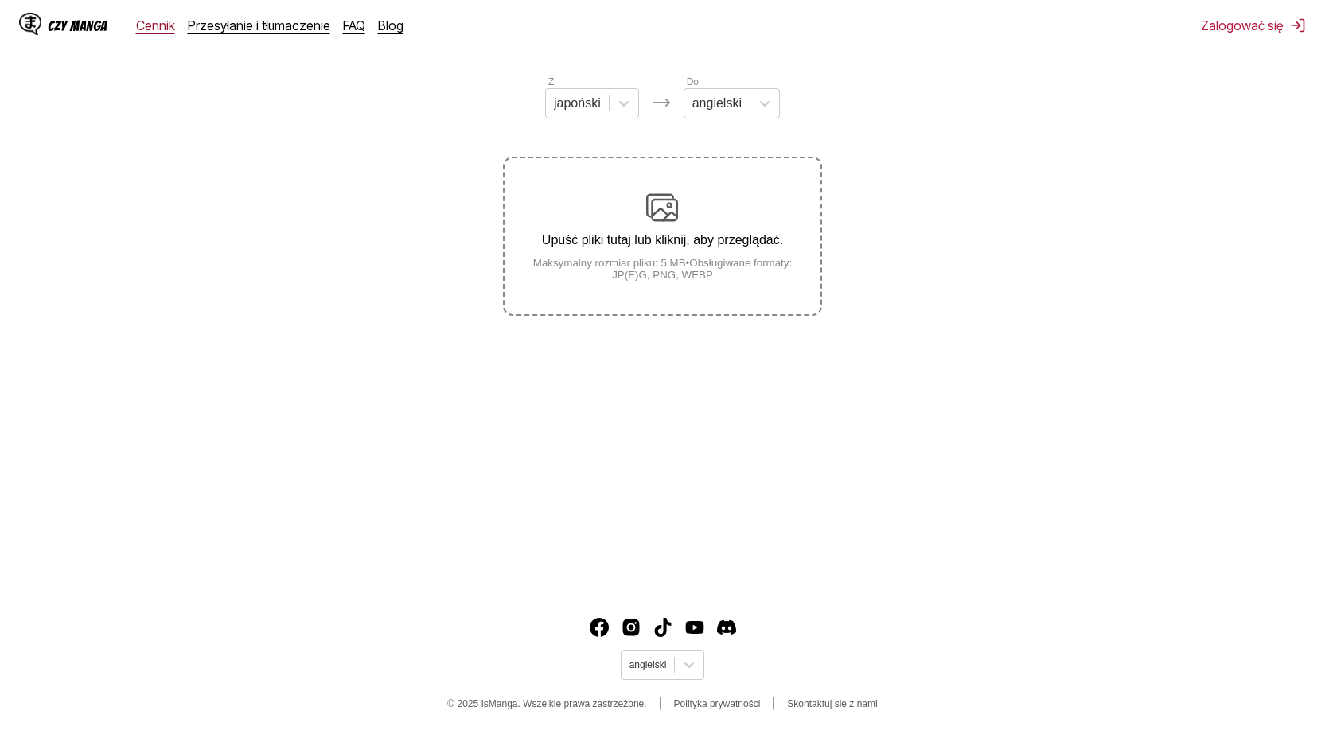
click at [158, 23] on font "Cennik" at bounding box center [155, 26] width 39 height 16
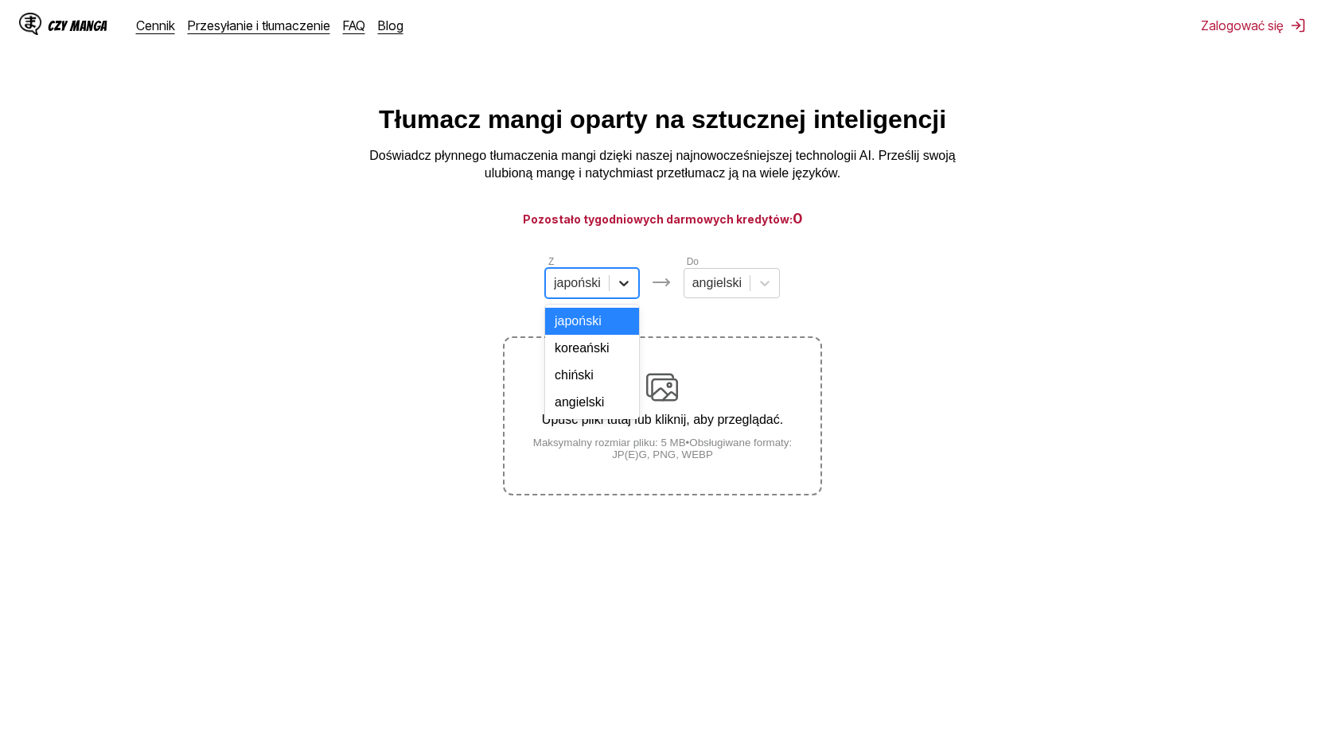
click at [623, 286] on icon at bounding box center [624, 283] width 16 height 16
drag, startPoint x: 588, startPoint y: 423, endPoint x: 672, endPoint y: 387, distance: 91.2
click at [589, 409] on font "angielski" at bounding box center [579, 402] width 49 height 14
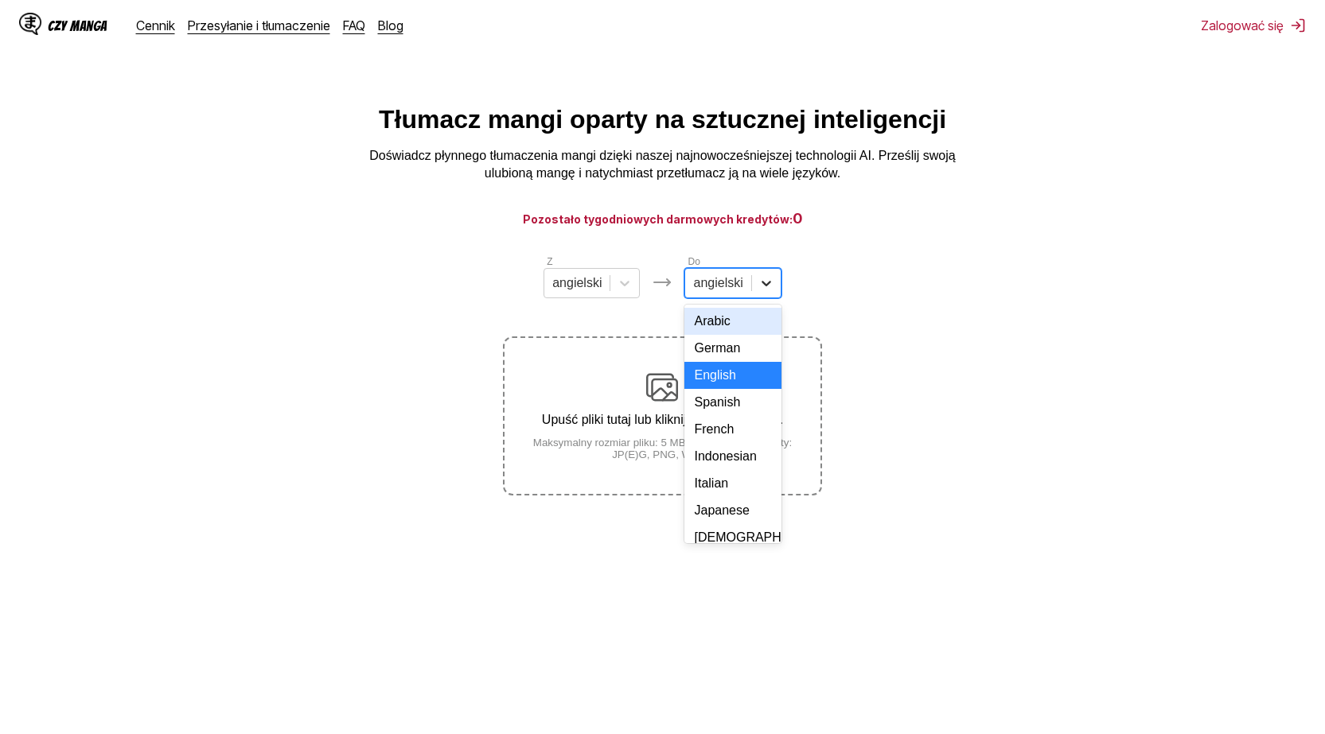
click at [772, 284] on icon at bounding box center [766, 283] width 16 height 16
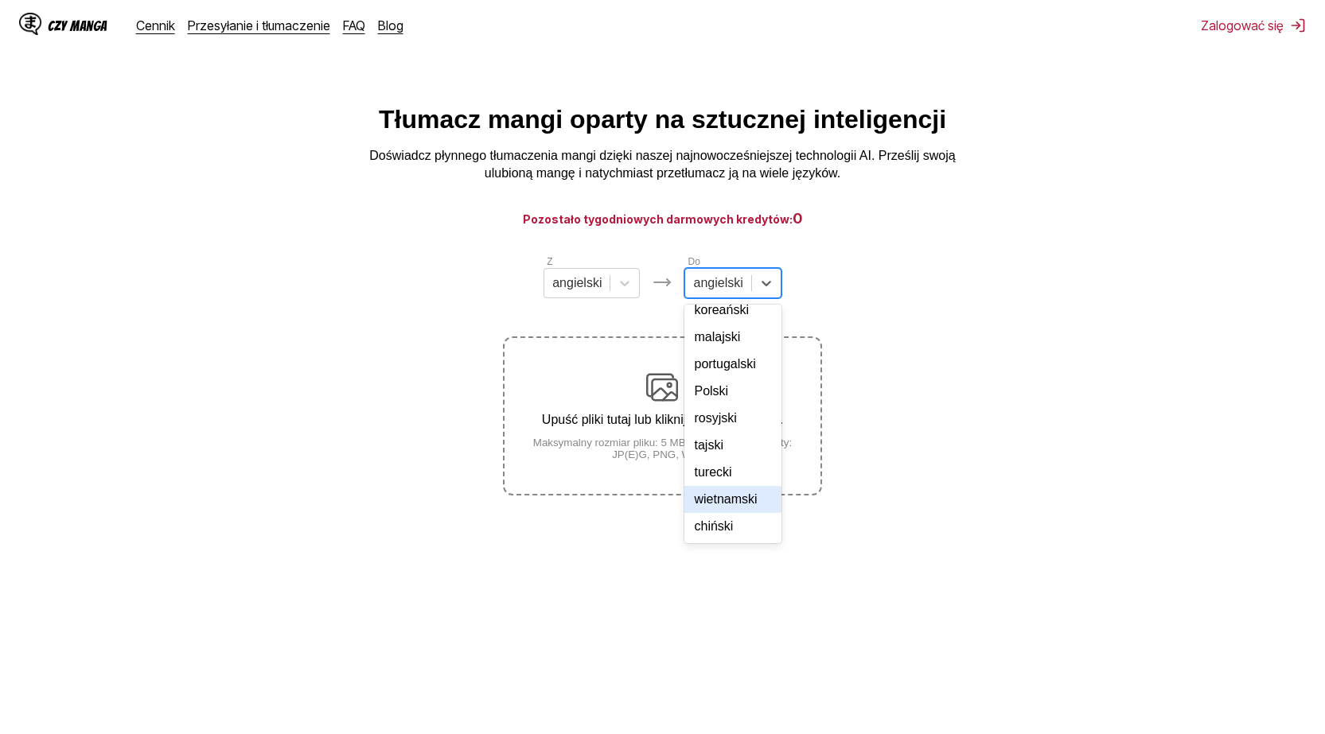
scroll to position [239, 0]
click at [720, 398] on font "Polski" at bounding box center [711, 391] width 34 height 14
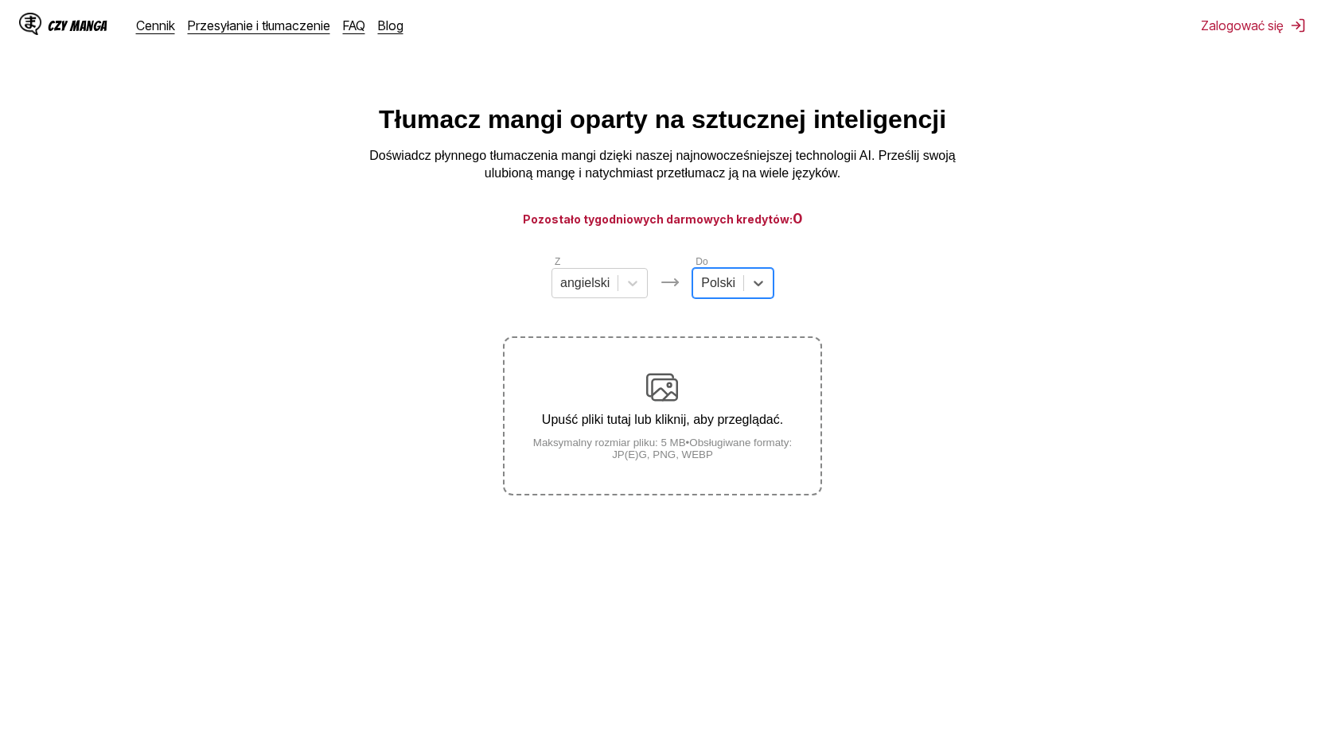
click at [653, 394] on img at bounding box center [662, 388] width 32 height 32
click at [0, 0] on input "Upuść pliki tutaj lub kliknij, aby przeglądać. Maksymalny rozmiar pliku: 5 MB •…" at bounding box center [0, 0] width 0 height 0
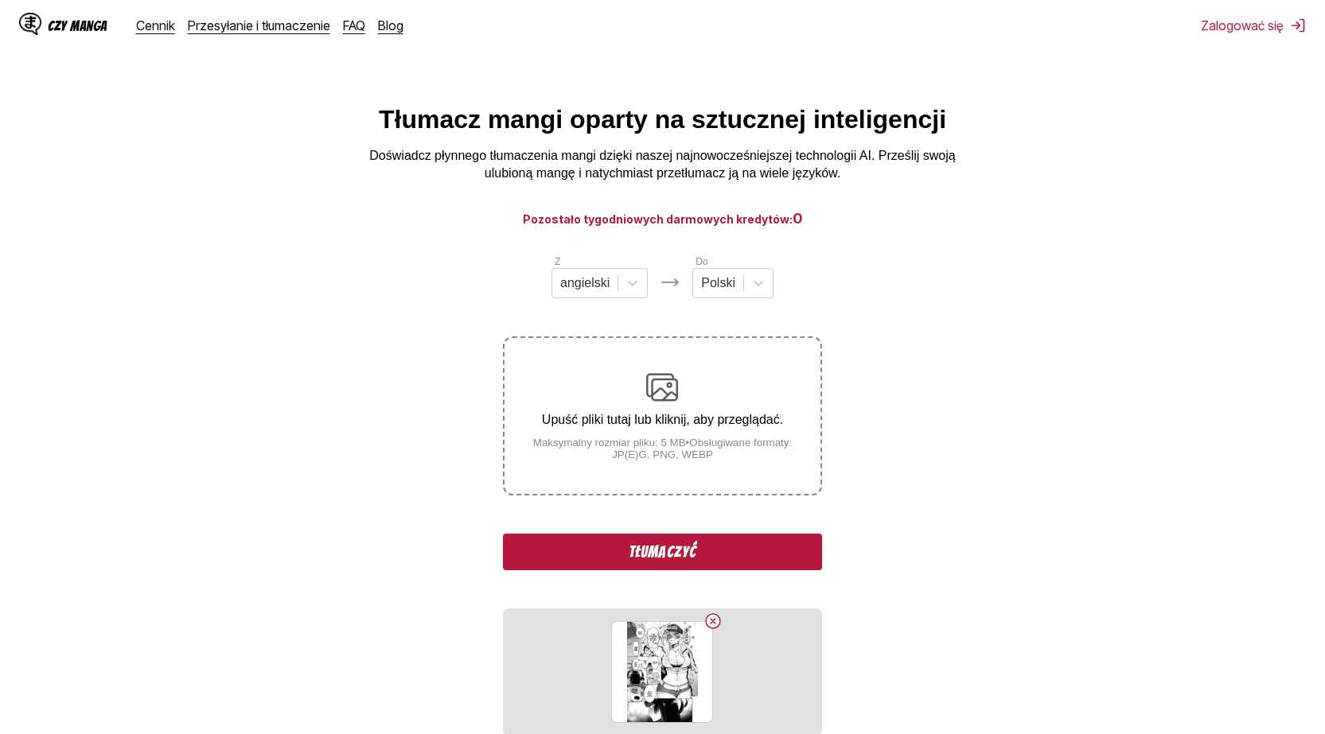
scroll to position [80, 0]
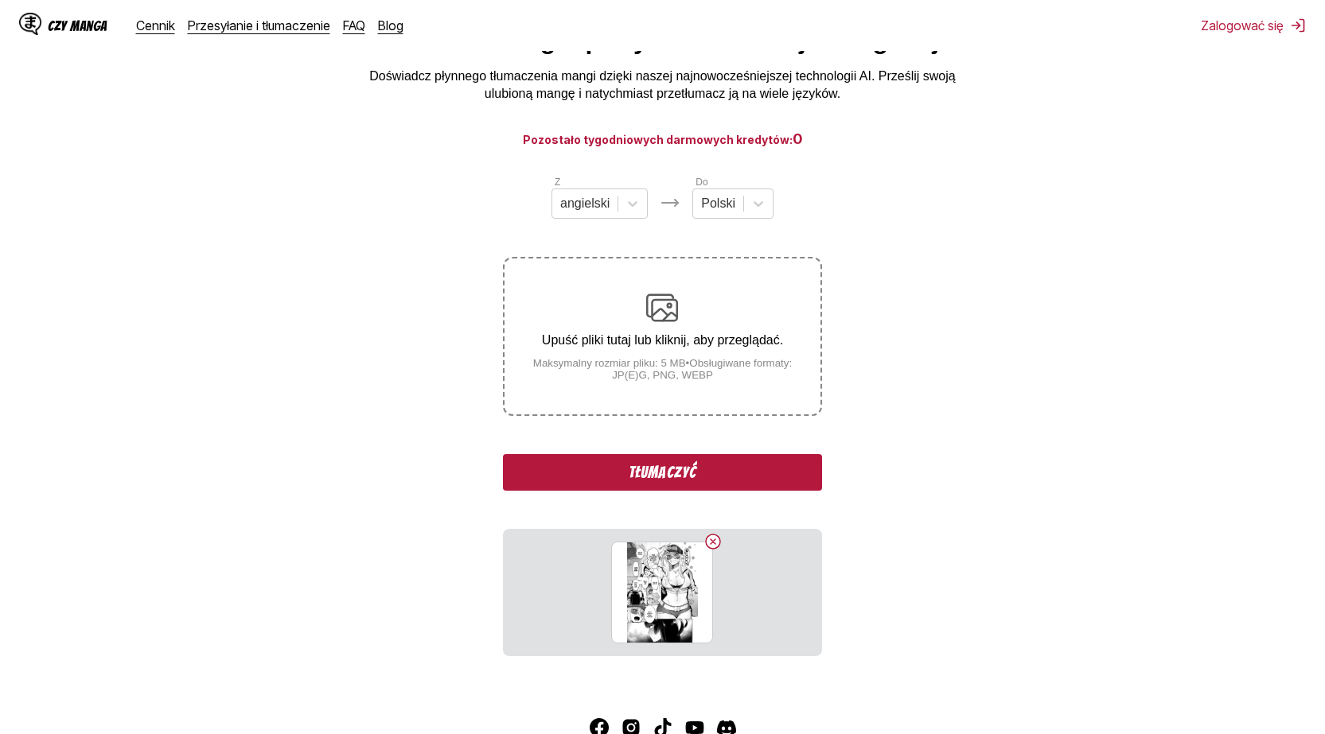
click at [656, 473] on font "Tłumaczyć" at bounding box center [663, 473] width 68 height 18
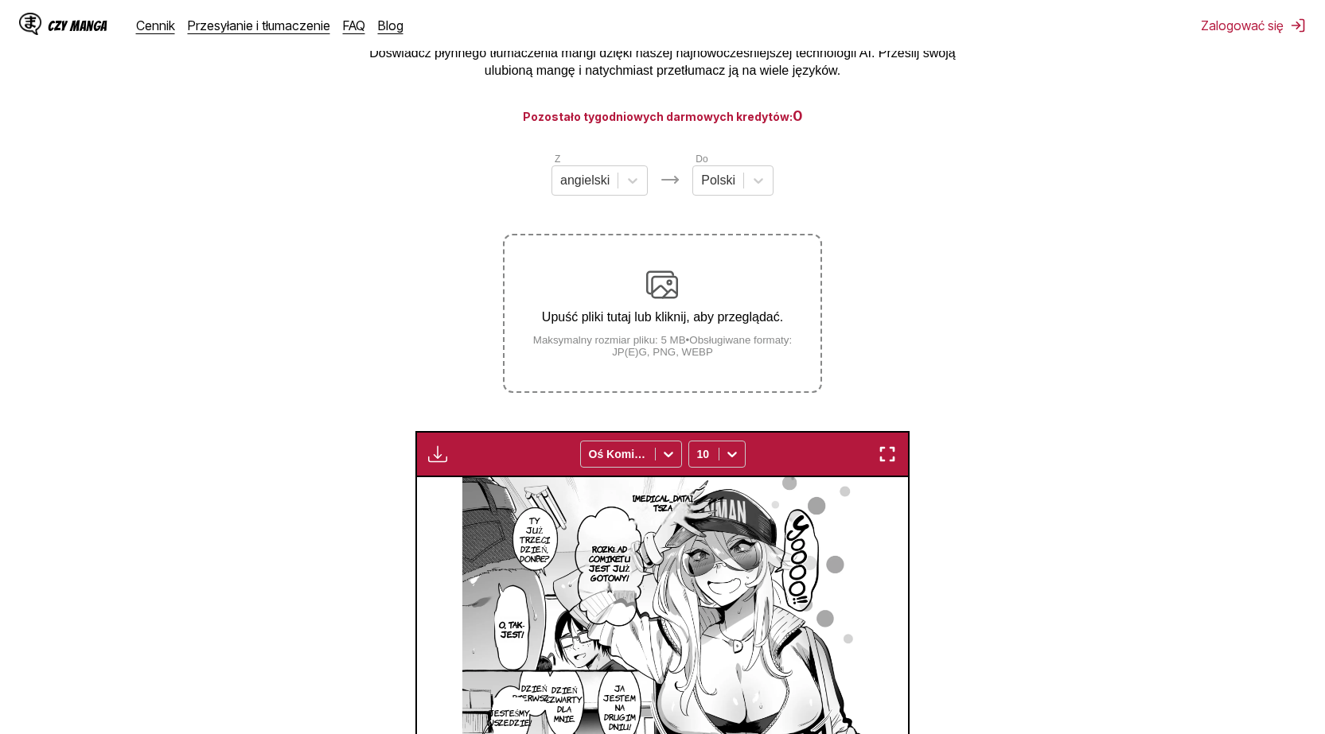
scroll to position [0, 0]
